Goal: Task Accomplishment & Management: Manage account settings

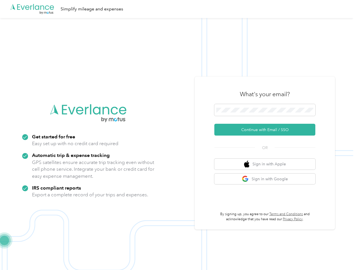
click at [178, 135] on img at bounding box center [177, 153] width 354 height 270
click at [178, 9] on div ".cls-1 { fill: #00adee; } .cls-2 { fill: #fff; } .cls-3 { fill: #707372; } .cls…" at bounding box center [177, 9] width 354 height 18
click at [267, 129] on button "Continue with Email / SSO" at bounding box center [265, 130] width 101 height 12
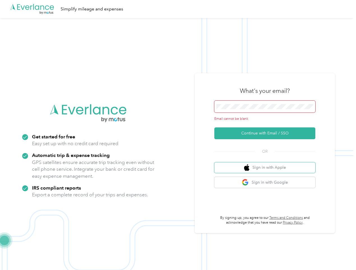
click at [267, 164] on button "Sign in with Apple" at bounding box center [265, 167] width 101 height 11
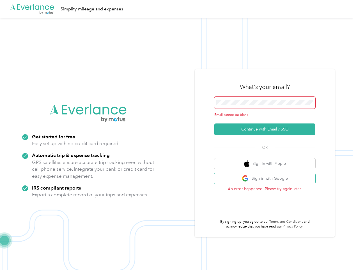
click at [267, 179] on button "Sign in with Google" at bounding box center [265, 178] width 101 height 11
